Goal: Information Seeking & Learning: Find specific page/section

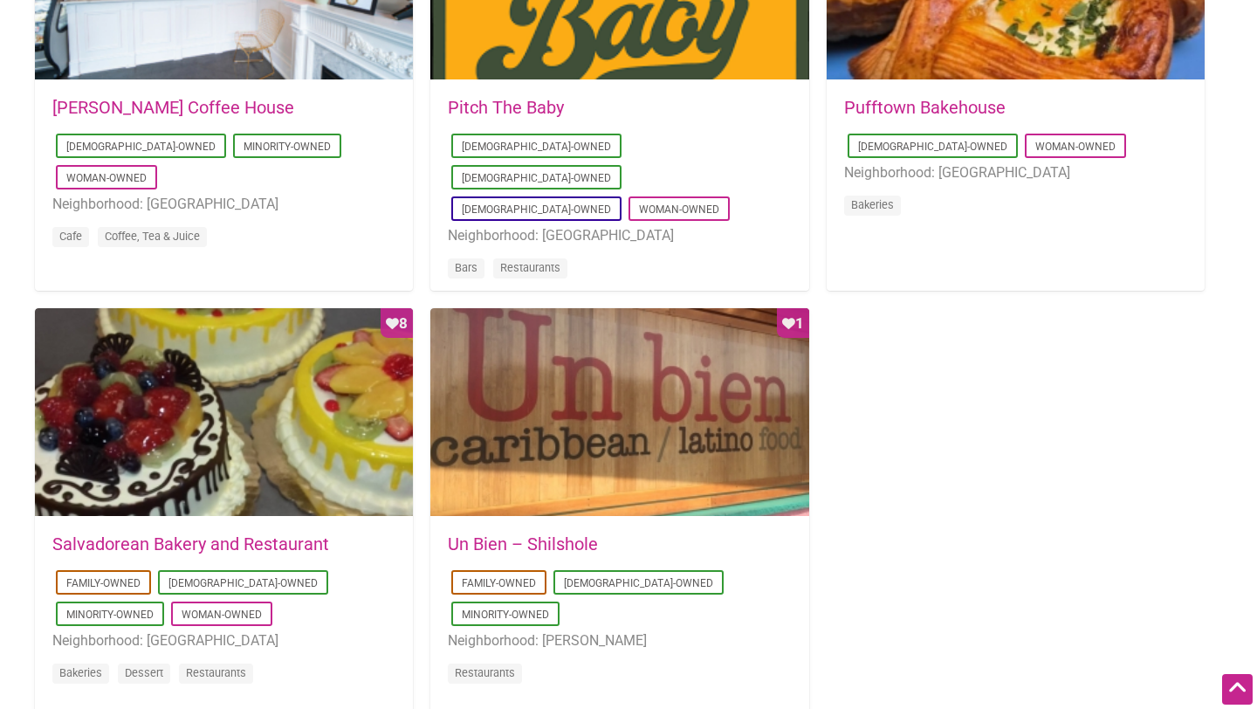
scroll to position [1495, 0]
click at [562, 550] on link "Un Bien – Shilshole" at bounding box center [523, 543] width 150 height 21
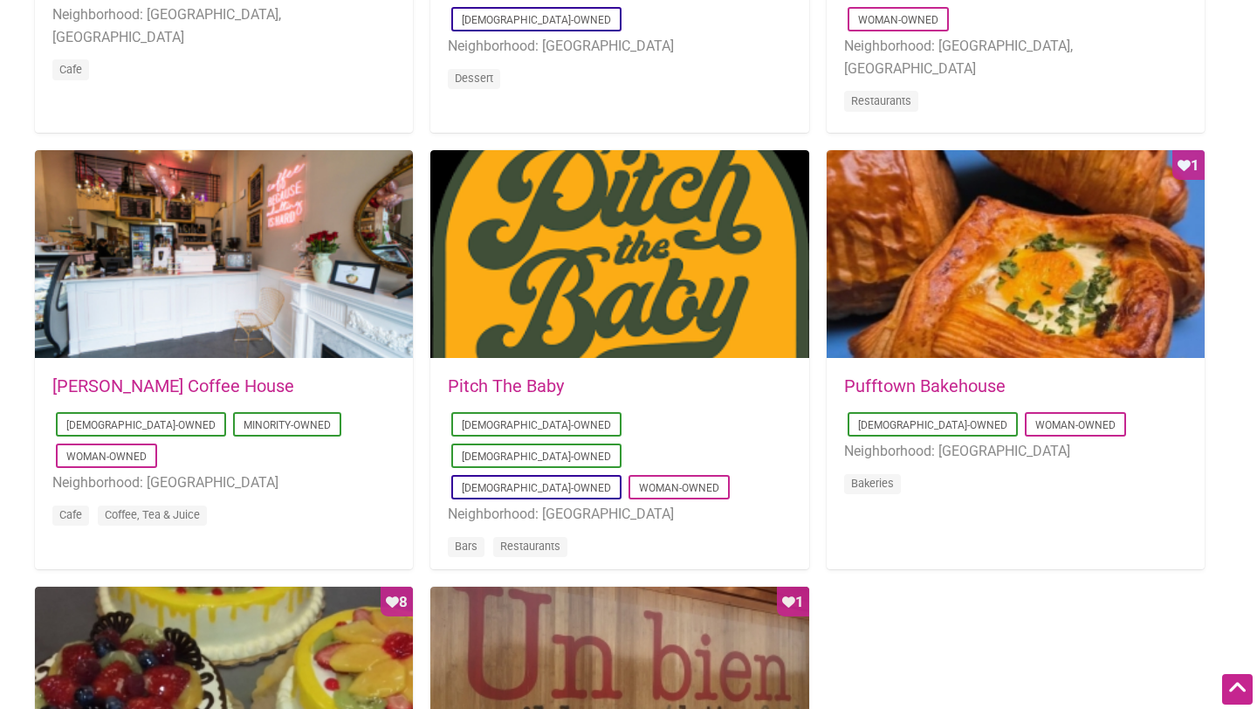
scroll to position [1221, 0]
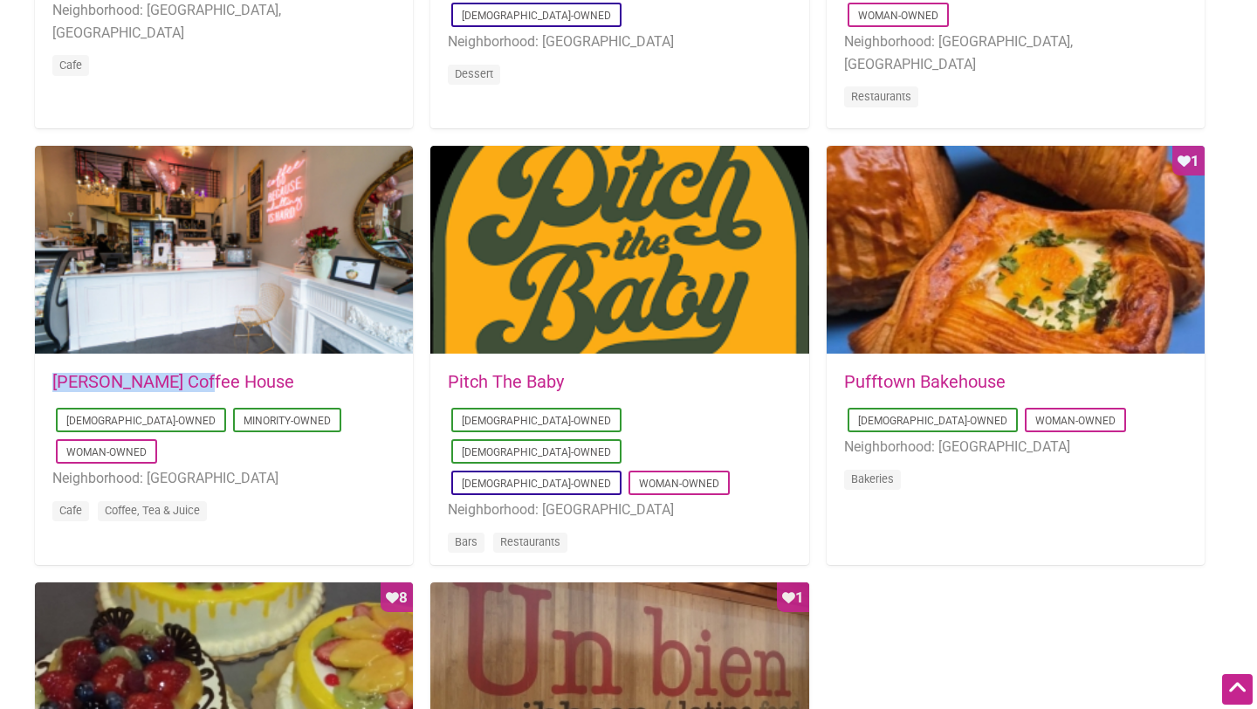
drag, startPoint x: 272, startPoint y: 384, endPoint x: 18, endPoint y: 381, distance: 254.0
click at [18, 381] on div "Showing 8 results [DATE] 09:03:42 Cafe [GEOGRAPHIC_DATA] [DEMOGRAPHIC_DATA]-Own…" at bounding box center [628, 361] width 1222 height 1422
copy link "[PERSON_NAME] Coffee House"
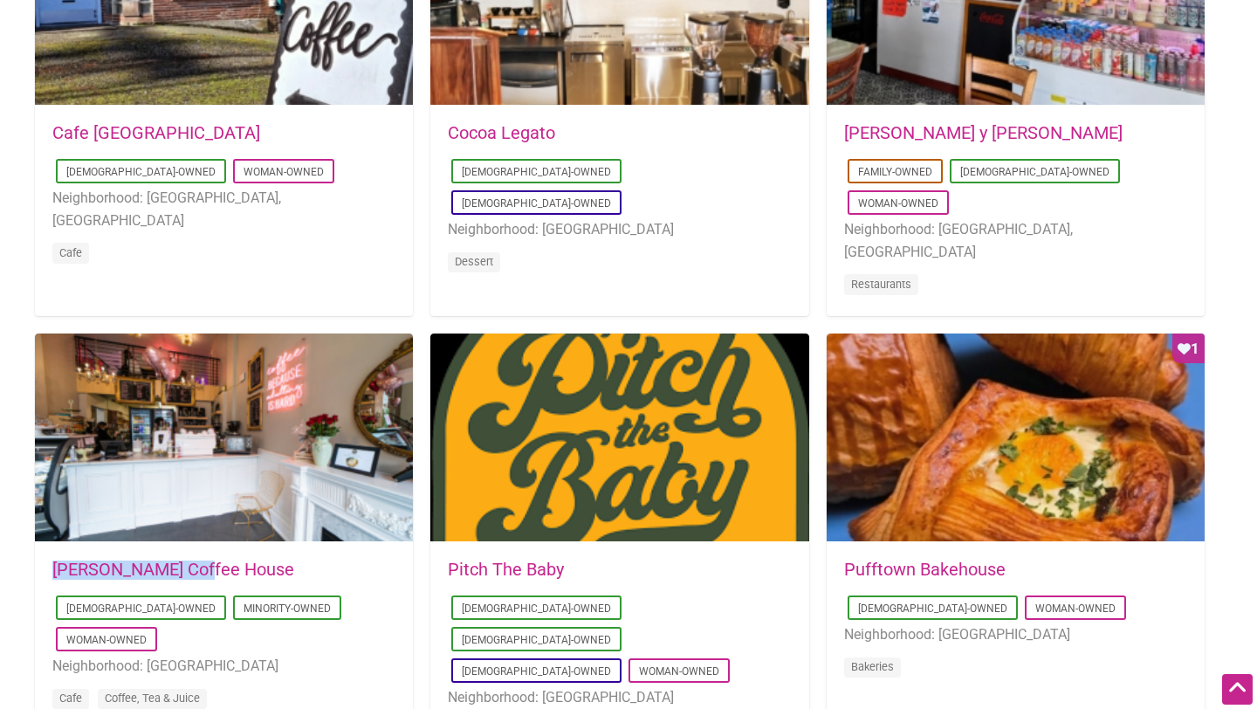
scroll to position [1039, 0]
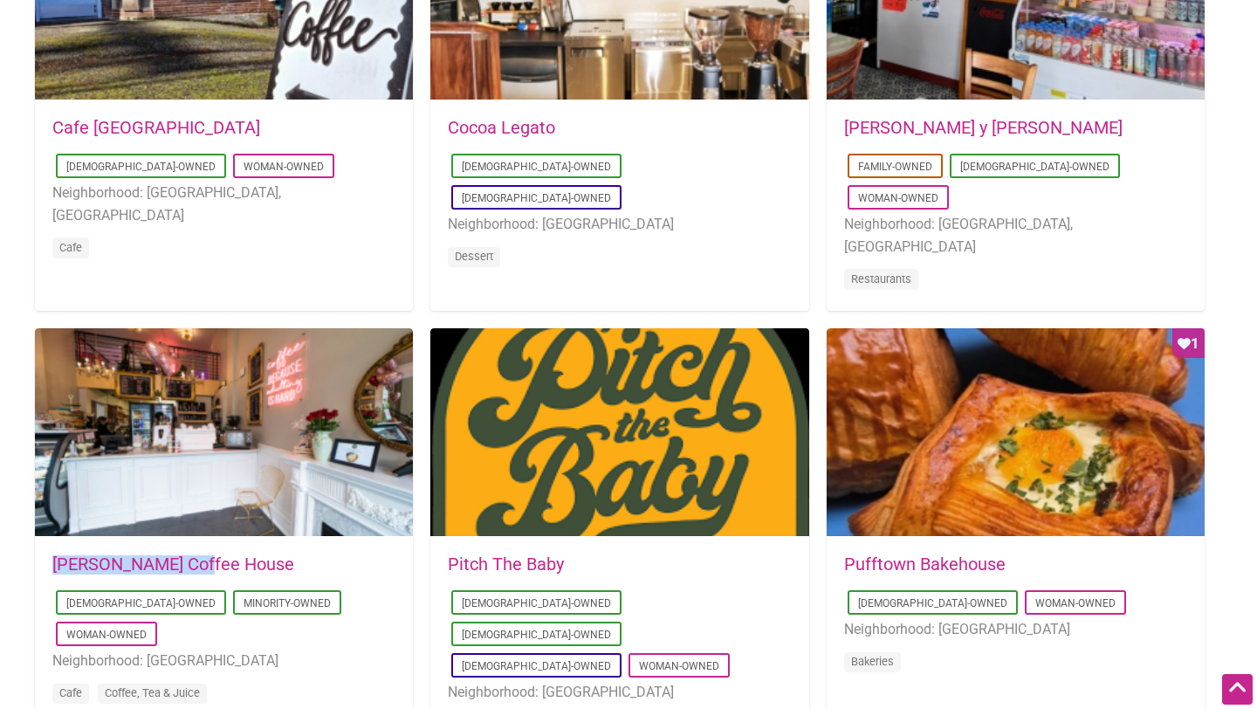
click at [134, 563] on link "[PERSON_NAME] Coffee House" at bounding box center [173, 563] width 242 height 21
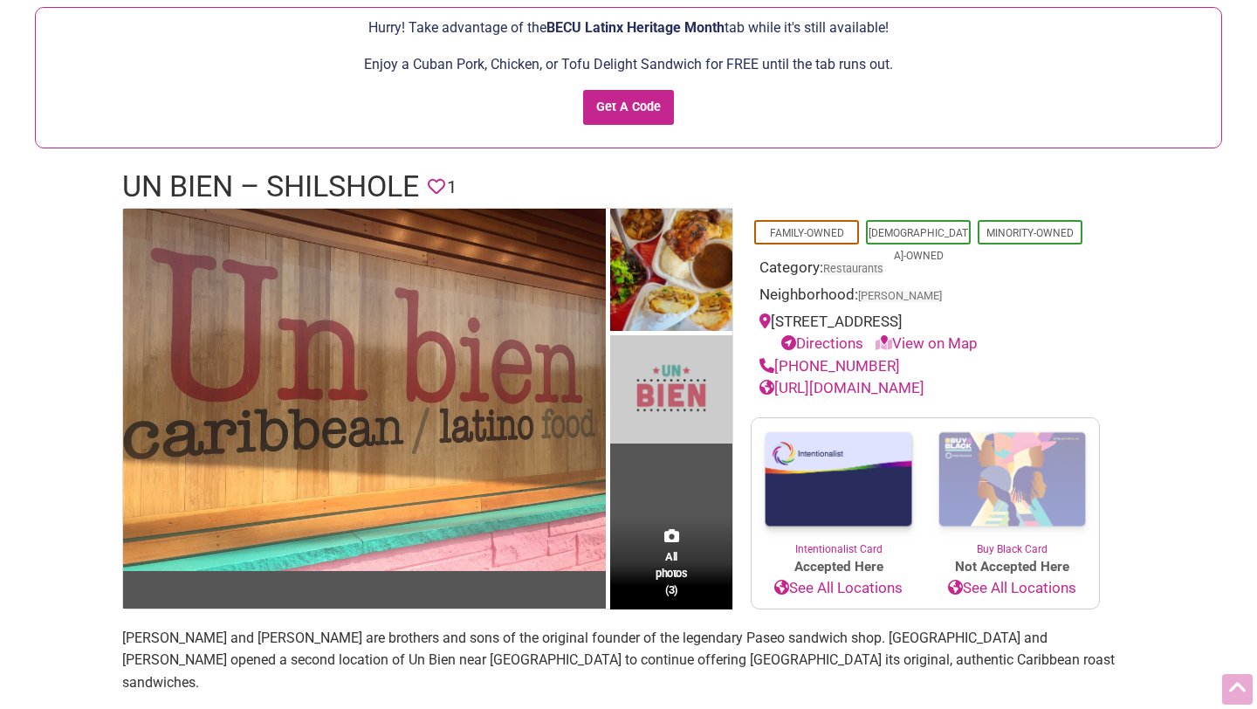
scroll to position [164, 0]
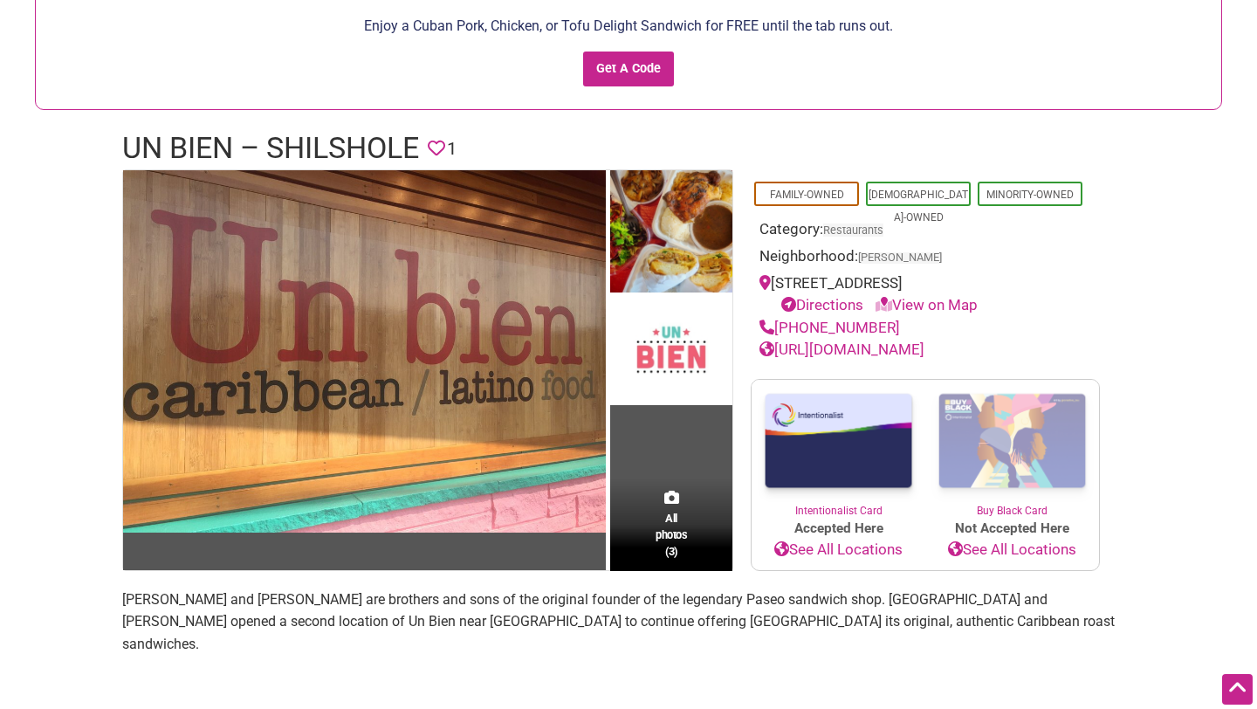
click at [292, 162] on h1 "Un Bien – Shilshole" at bounding box center [270, 148] width 297 height 42
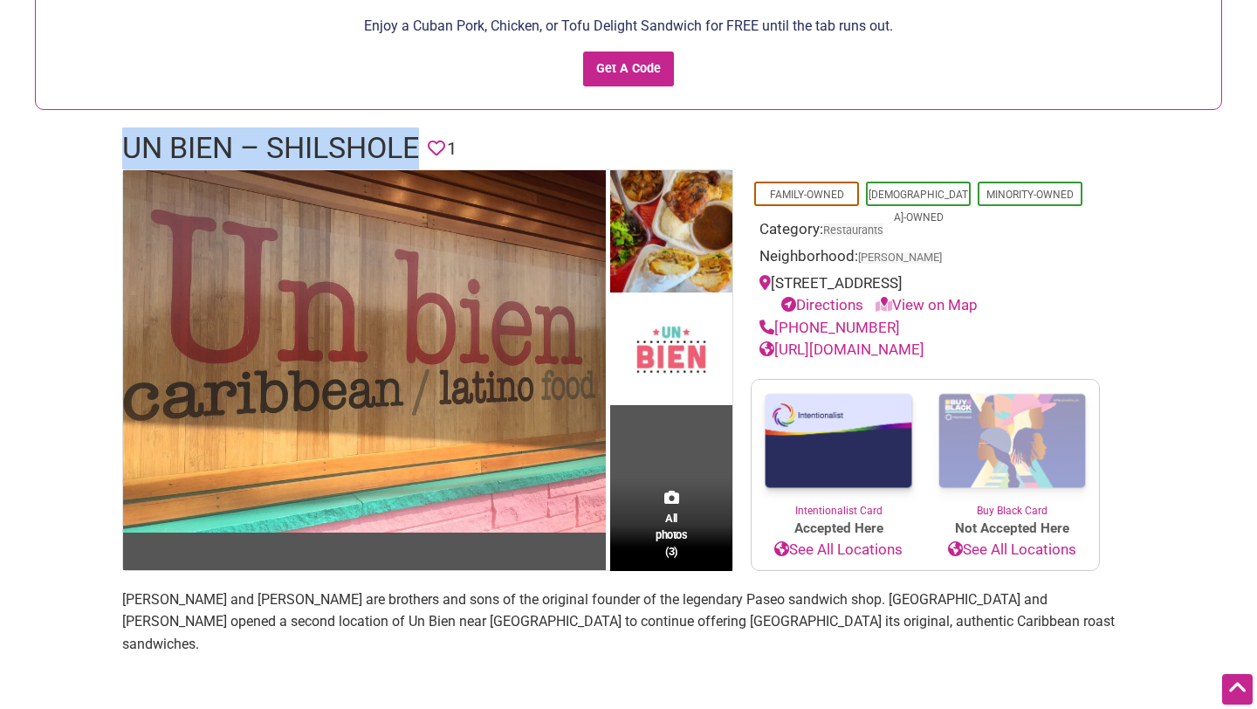
click at [292, 162] on h1 "Un Bien – Shilshole" at bounding box center [270, 148] width 297 height 42
copy h1 "Un Bien – Shilshole"
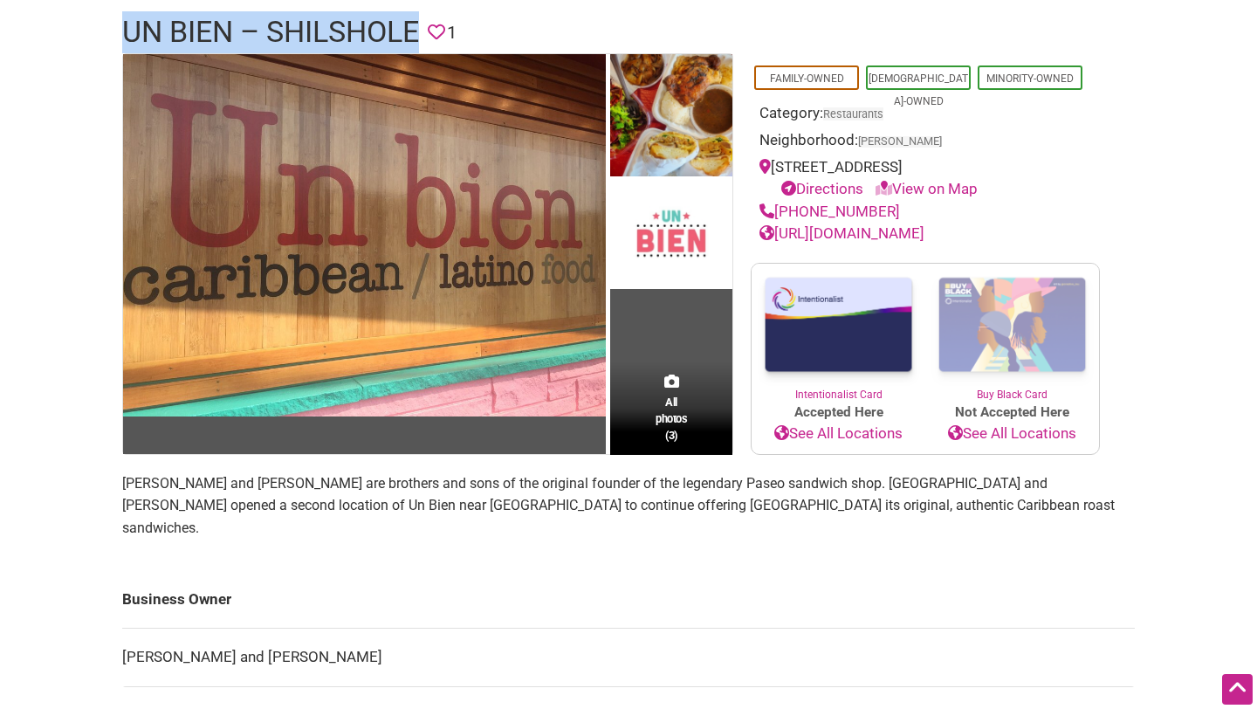
scroll to position [275, 0]
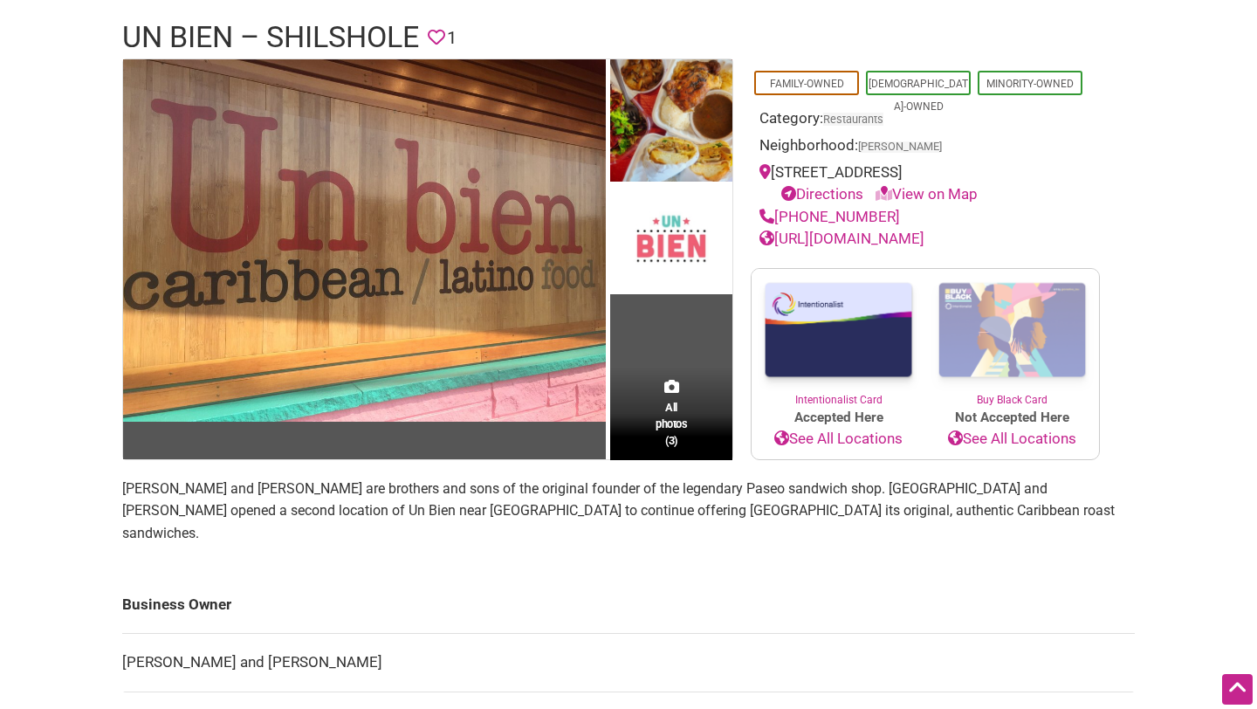
click at [815, 169] on div "[STREET_ADDRESS] Directions View on Map" at bounding box center [925, 183] width 332 height 45
copy div "[STREET_ADDRESS]"
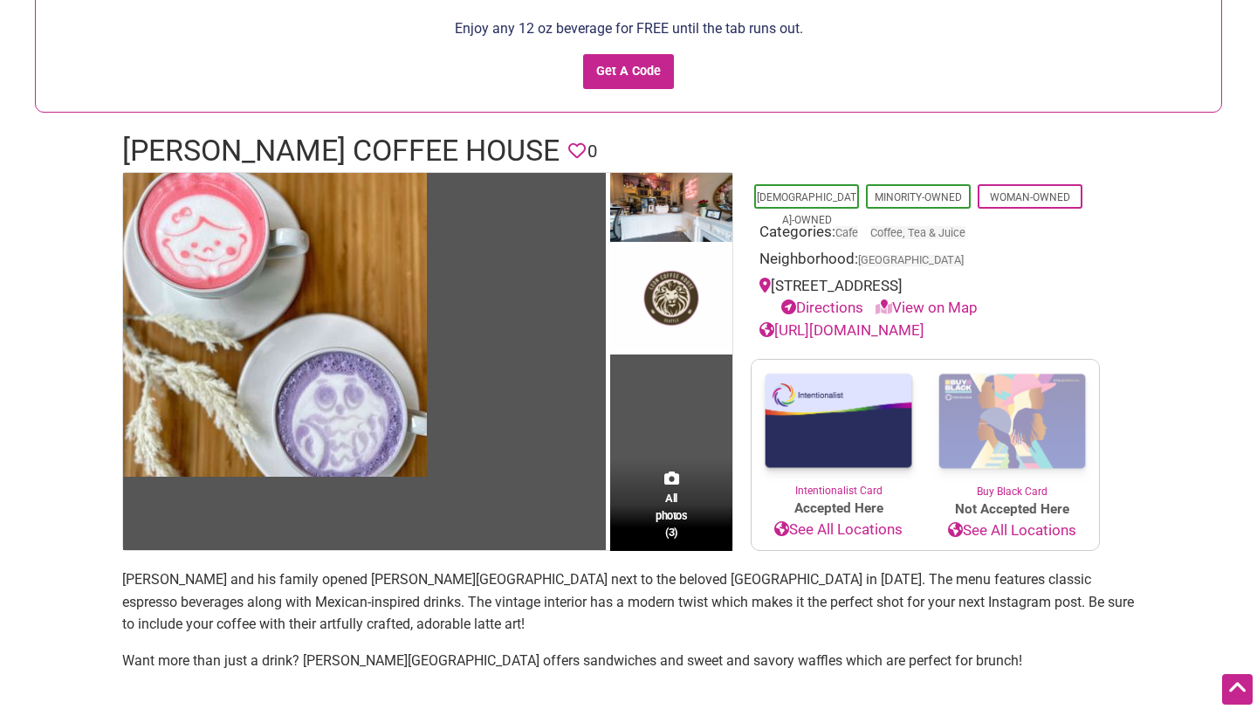
scroll to position [88, 0]
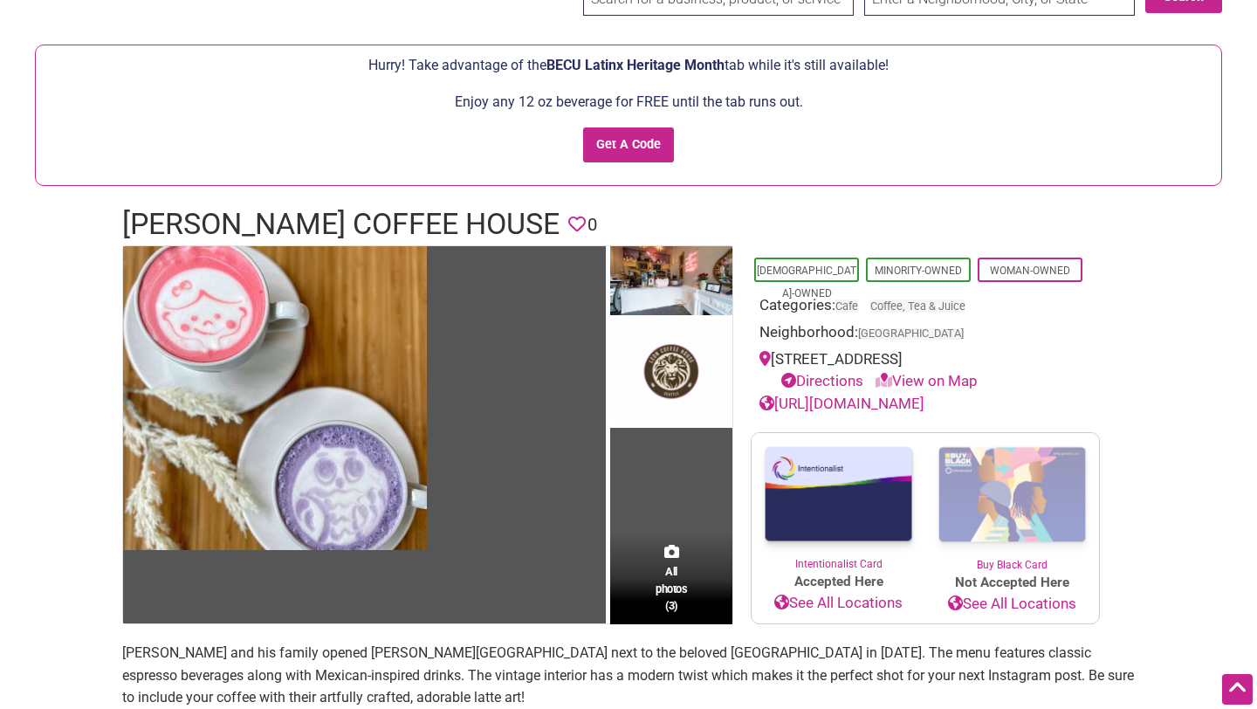
click at [607, 67] on span "BECU Latinx Heritage Month" at bounding box center [635, 65] width 178 height 17
click at [924, 406] on link "[URL][DOMAIN_NAME]" at bounding box center [841, 403] width 165 height 17
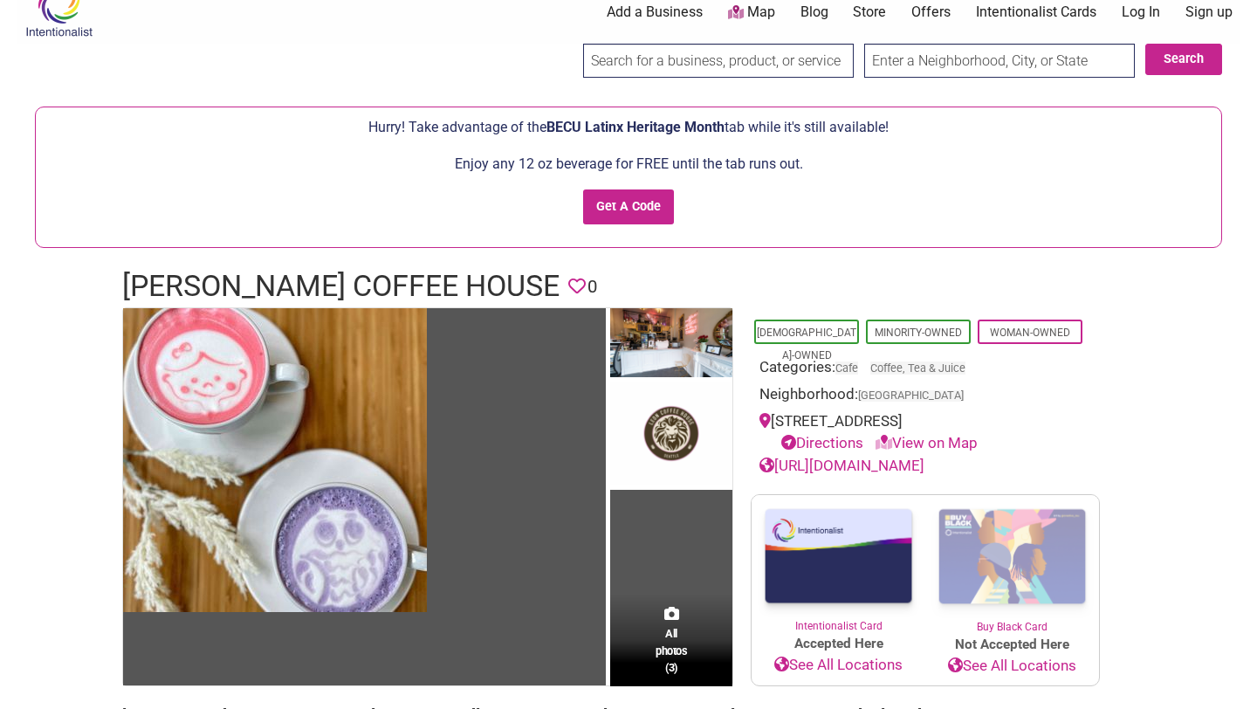
scroll to position [0, 0]
